Goal: Obtain resource: Download file/media

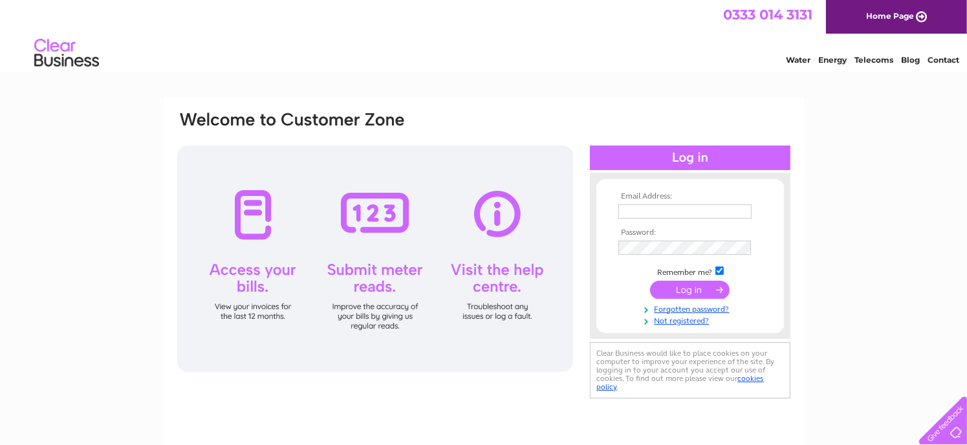
type input "[EMAIL_ADDRESS][DOMAIN_NAME]"
click at [704, 285] on input "submit" at bounding box center [690, 290] width 80 height 18
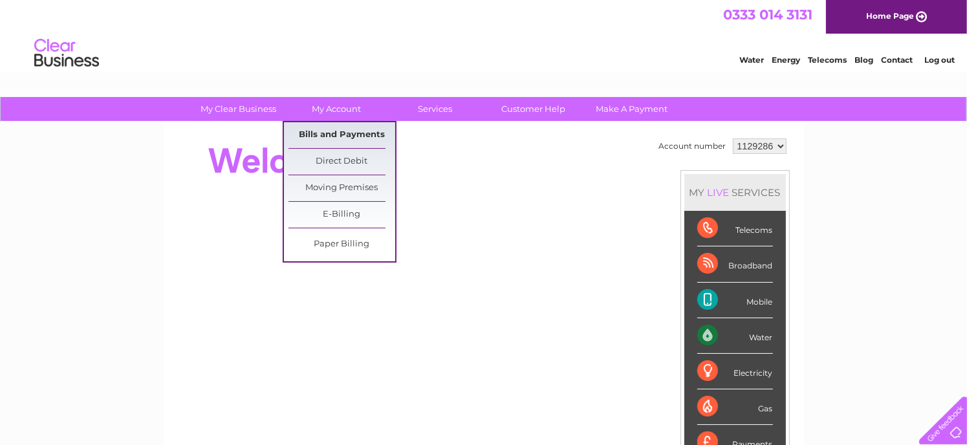
click at [342, 129] on link "Bills and Payments" at bounding box center [341, 135] width 107 height 26
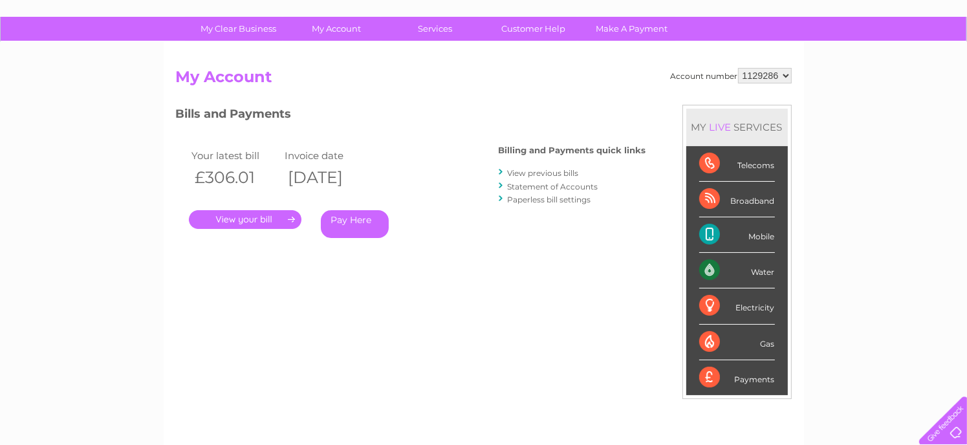
scroll to position [80, 0]
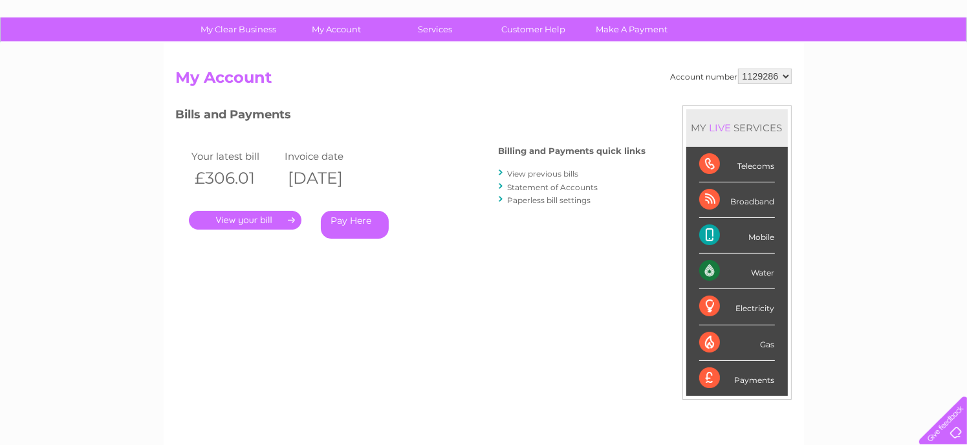
click at [530, 169] on link "View previous bills" at bounding box center [543, 174] width 71 height 10
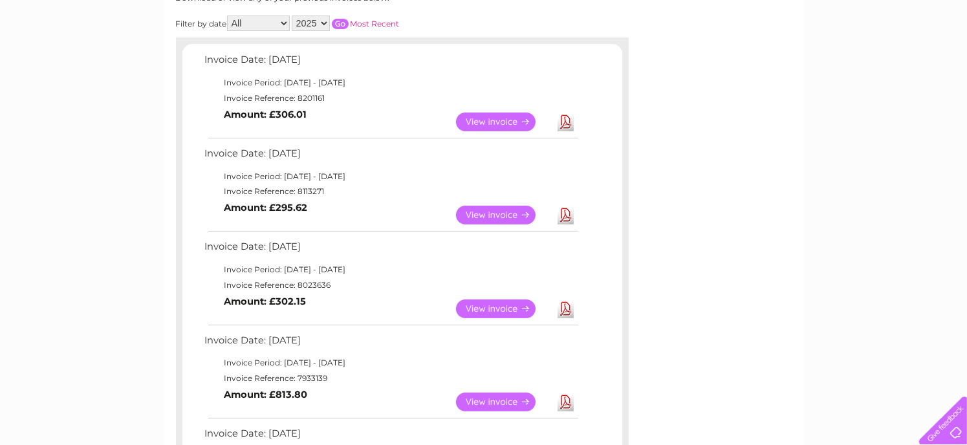
scroll to position [190, 0]
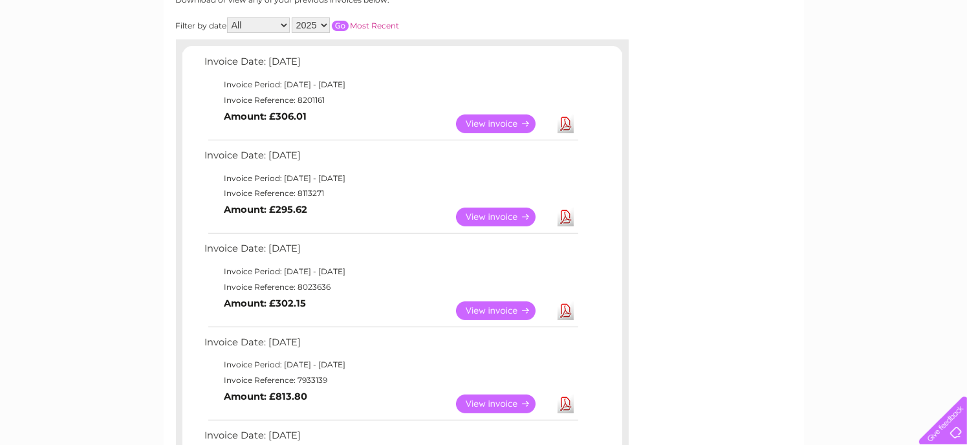
click at [561, 311] on link "Download" at bounding box center [566, 310] width 16 height 19
click at [563, 211] on link "Download" at bounding box center [566, 217] width 16 height 19
click at [558, 116] on link "Download" at bounding box center [566, 123] width 16 height 19
